Goal: Task Accomplishment & Management: Manage account settings

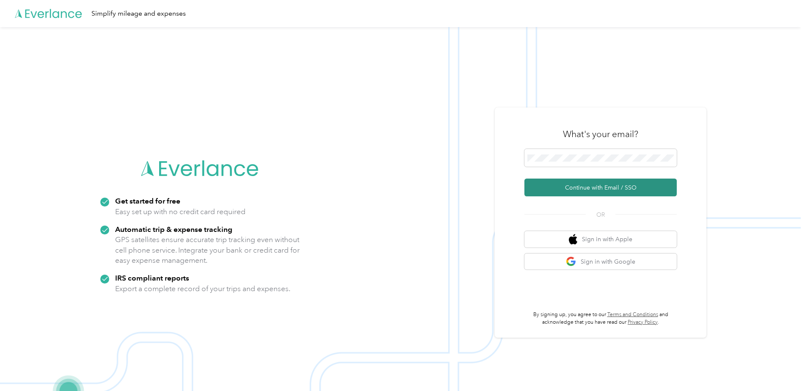
click at [622, 186] on button "Continue with Email / SSO" at bounding box center [601, 188] width 152 height 18
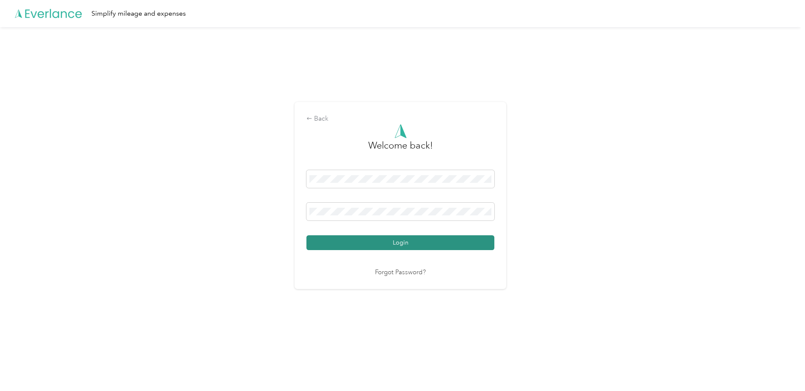
click at [401, 241] on button "Login" at bounding box center [401, 242] width 188 height 15
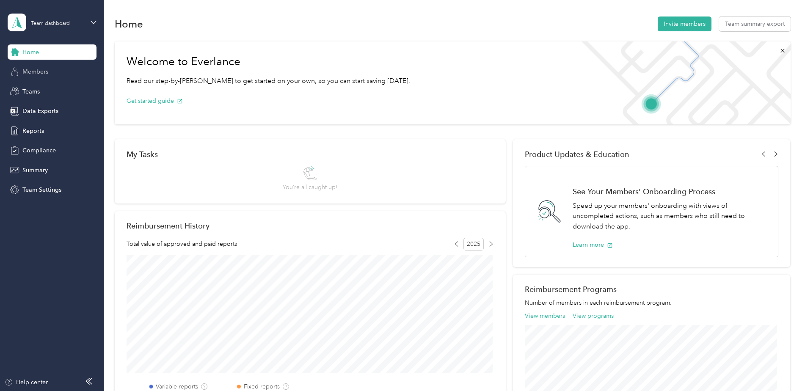
click at [35, 74] on span "Members" at bounding box center [35, 71] width 26 height 9
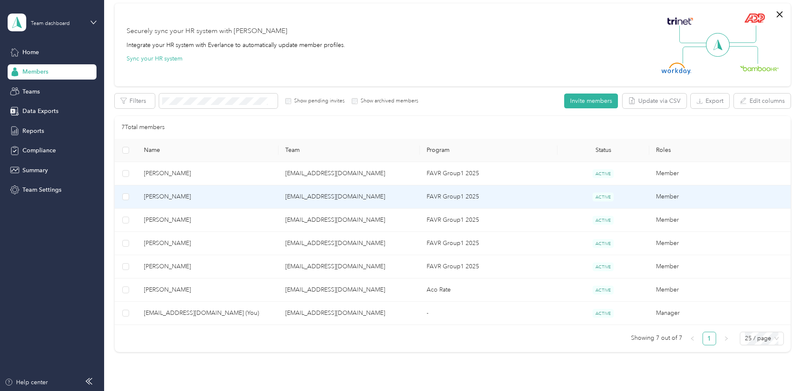
scroll to position [120, 0]
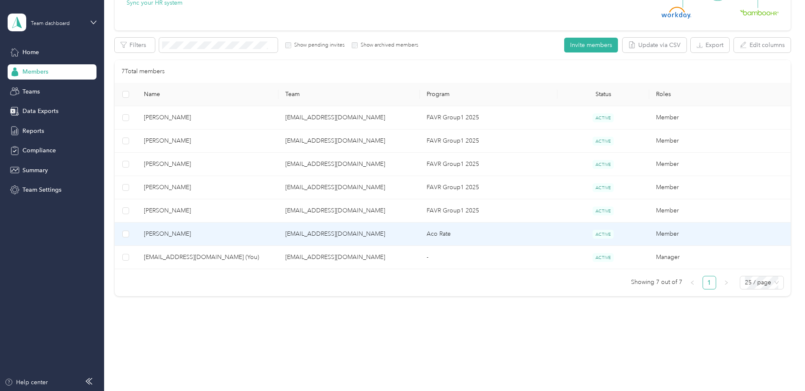
click at [441, 232] on td "Aco Rate" at bounding box center [489, 234] width 138 height 23
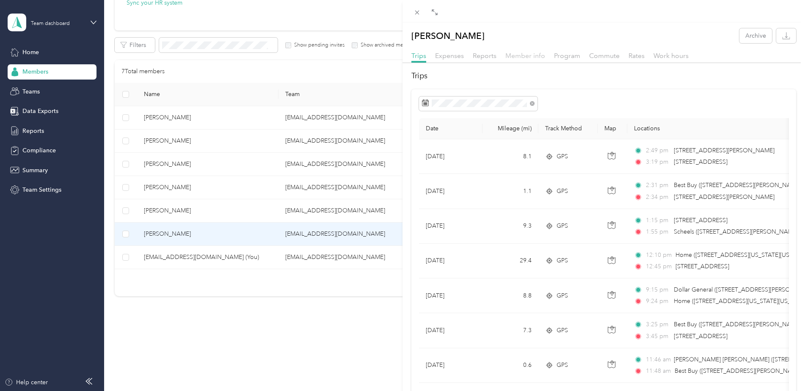
click at [536, 57] on span "Member info" at bounding box center [526, 56] width 40 height 8
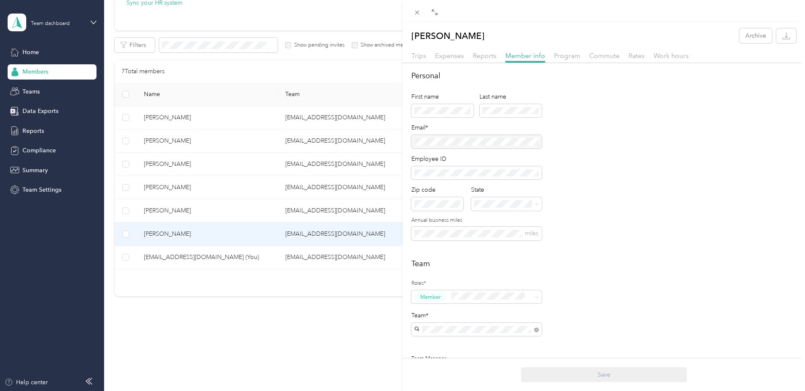
drag, startPoint x: 572, startPoint y: 59, endPoint x: 580, endPoint y: 64, distance: 8.7
click at [572, 59] on span "Program" at bounding box center [567, 56] width 26 height 8
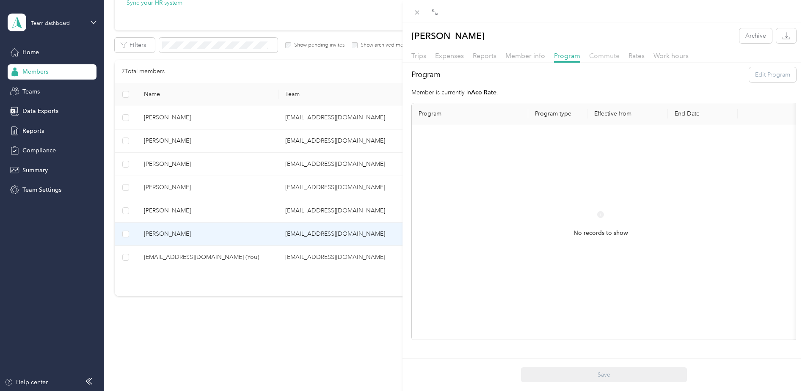
click at [612, 57] on span "Commute" at bounding box center [605, 56] width 30 height 8
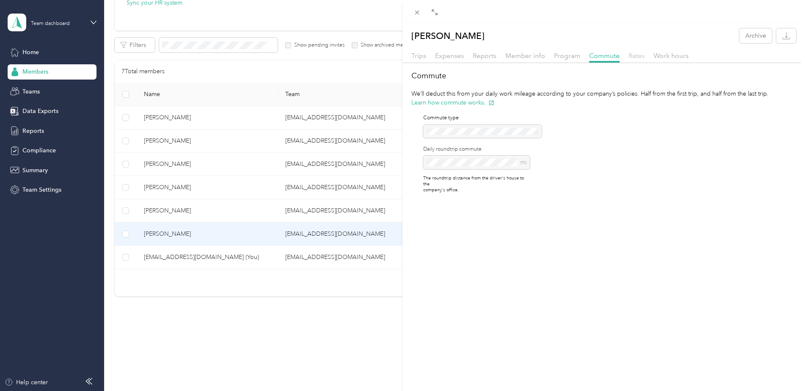
click at [641, 57] on span "Rates" at bounding box center [637, 56] width 16 height 8
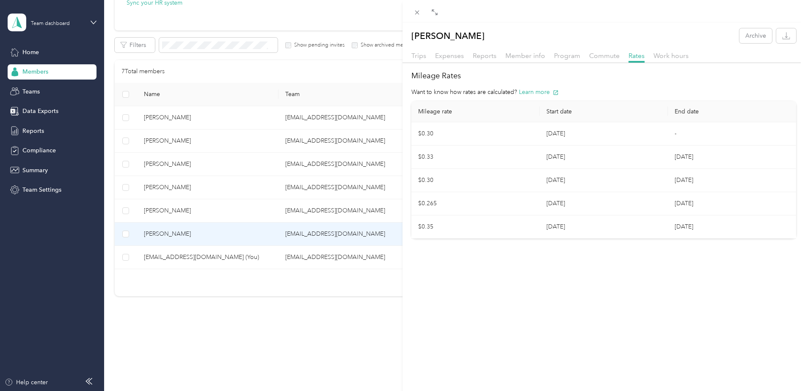
click at [566, 60] on div "Program" at bounding box center [567, 56] width 26 height 11
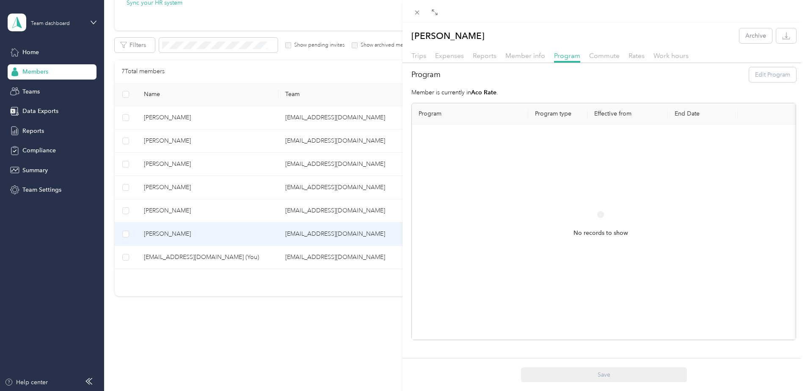
click at [330, 340] on div "[PERSON_NAME] Archive Trips Expenses Reports Member info Program Commute Rates …" at bounding box center [402, 195] width 805 height 391
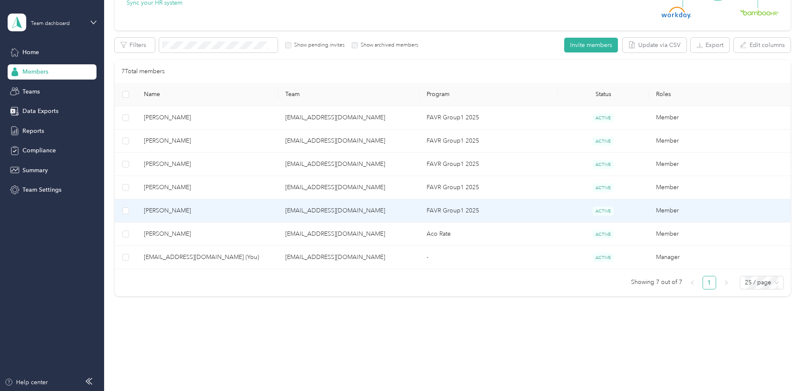
click at [179, 210] on span "[PERSON_NAME]" at bounding box center [208, 210] width 128 height 9
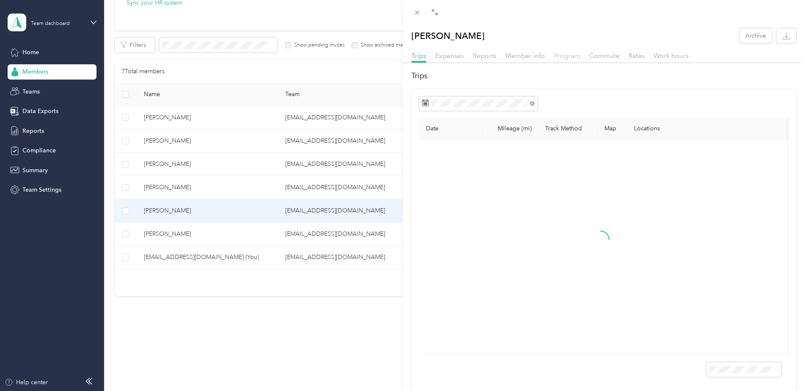
click at [561, 58] on span "Program" at bounding box center [567, 56] width 26 height 8
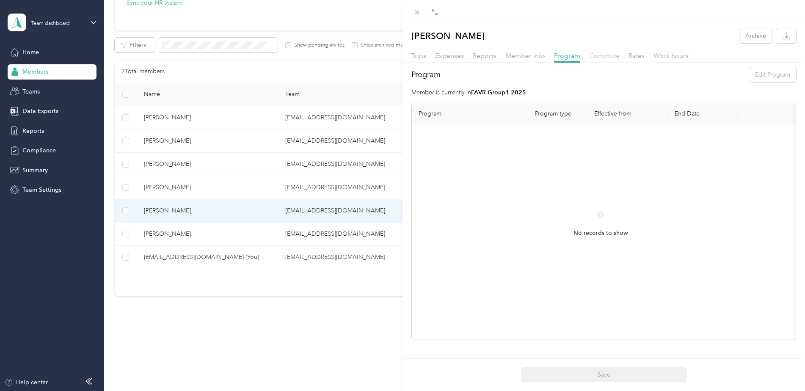
click at [614, 58] on span "Commute" at bounding box center [605, 56] width 30 height 8
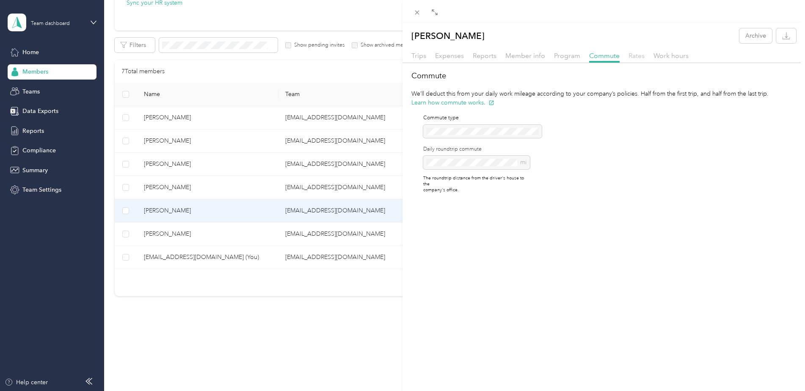
click at [635, 58] on span "Rates" at bounding box center [637, 56] width 16 height 8
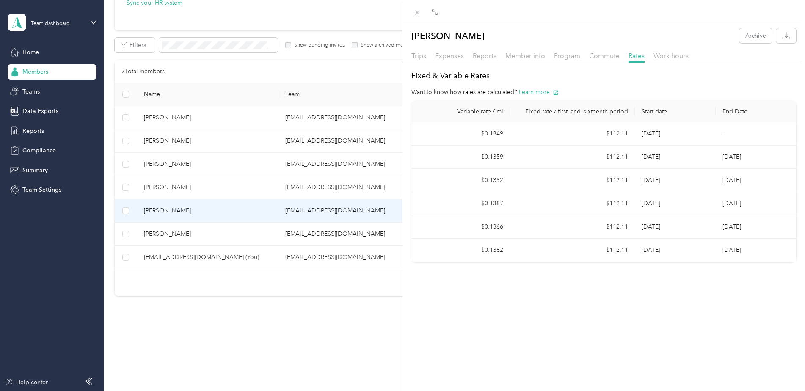
click at [297, 121] on div "[PERSON_NAME] Archive Trips Expenses Reports Member info Program Commute Rates …" at bounding box center [402, 195] width 805 height 391
